Goal: Task Accomplishment & Management: Complete application form

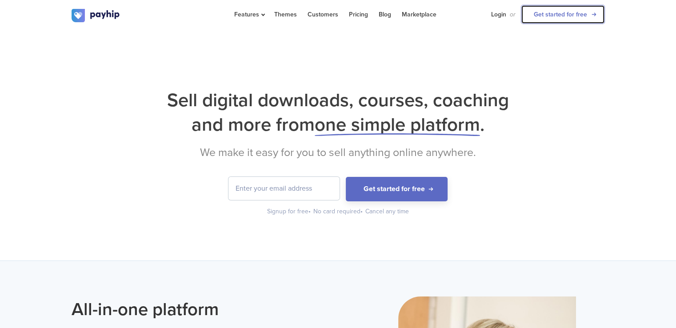
click at [559, 18] on link "Get started for free" at bounding box center [563, 14] width 84 height 19
click at [294, 189] on input "email" at bounding box center [283, 188] width 111 height 23
type input "usmanportfolio786@gmail.com"
click at [346, 177] on button "Get started for free" at bounding box center [397, 189] width 102 height 24
